Goal: Navigation & Orientation: Find specific page/section

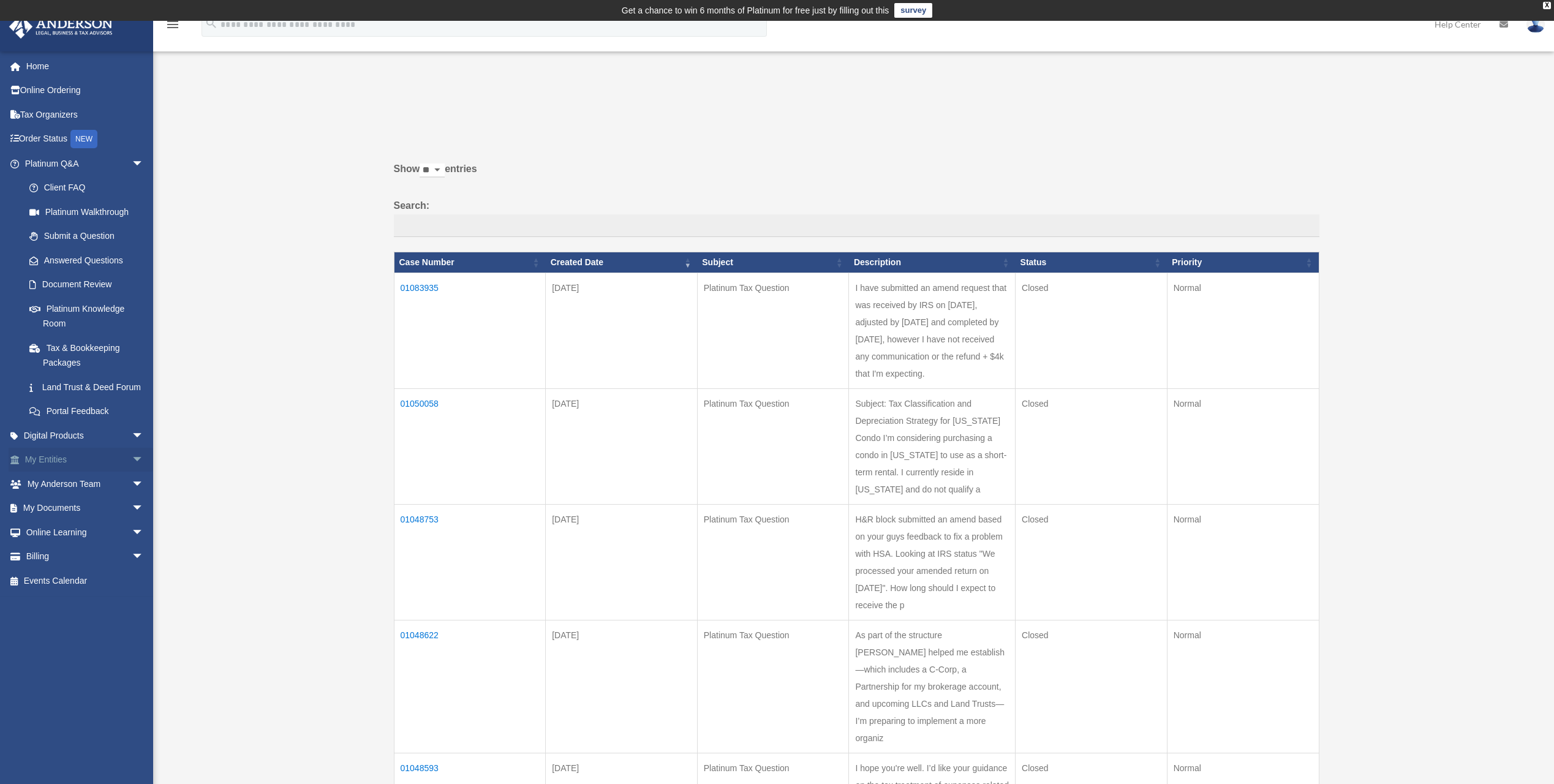
click at [75, 472] on link "My Entities arrow_drop_down" at bounding box center [86, 459] width 154 height 24
click at [132, 472] on span "arrow_drop_down" at bounding box center [144, 460] width 24 height 25
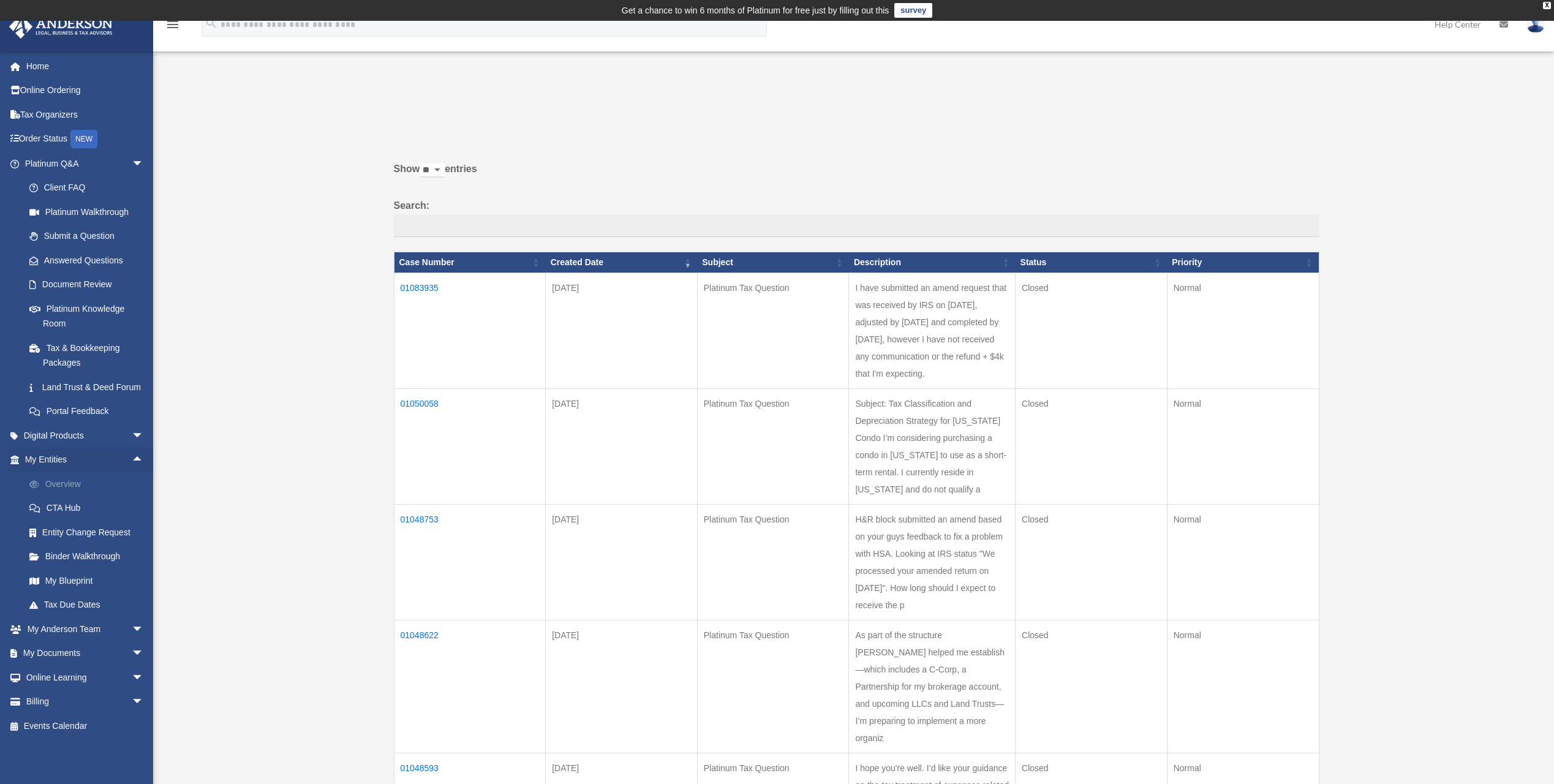
click at [61, 496] on link "Overview" at bounding box center [89, 483] width 145 height 24
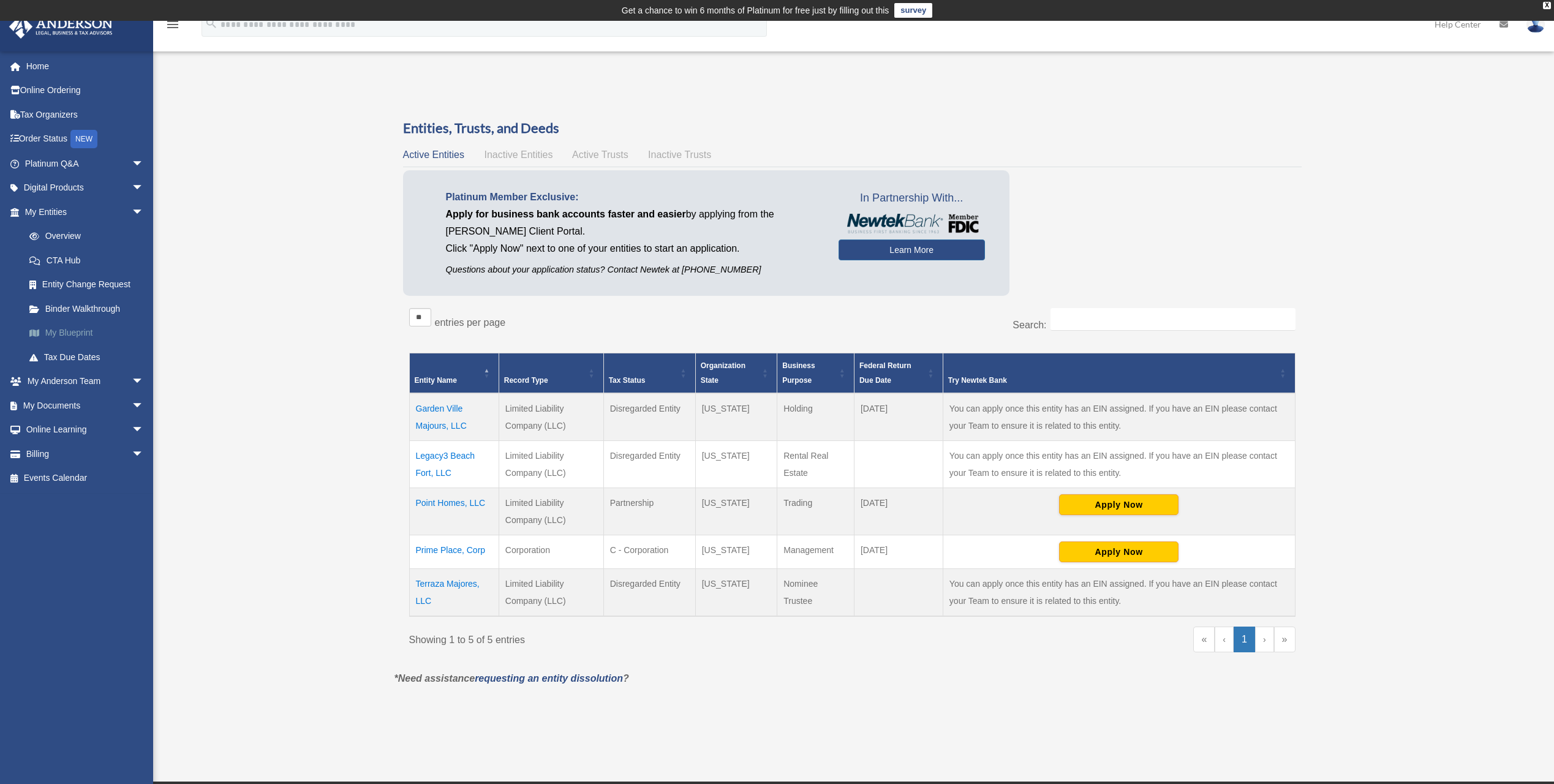
click at [91, 327] on link "My Blueprint" at bounding box center [89, 333] width 145 height 24
